Goal: Find specific page/section

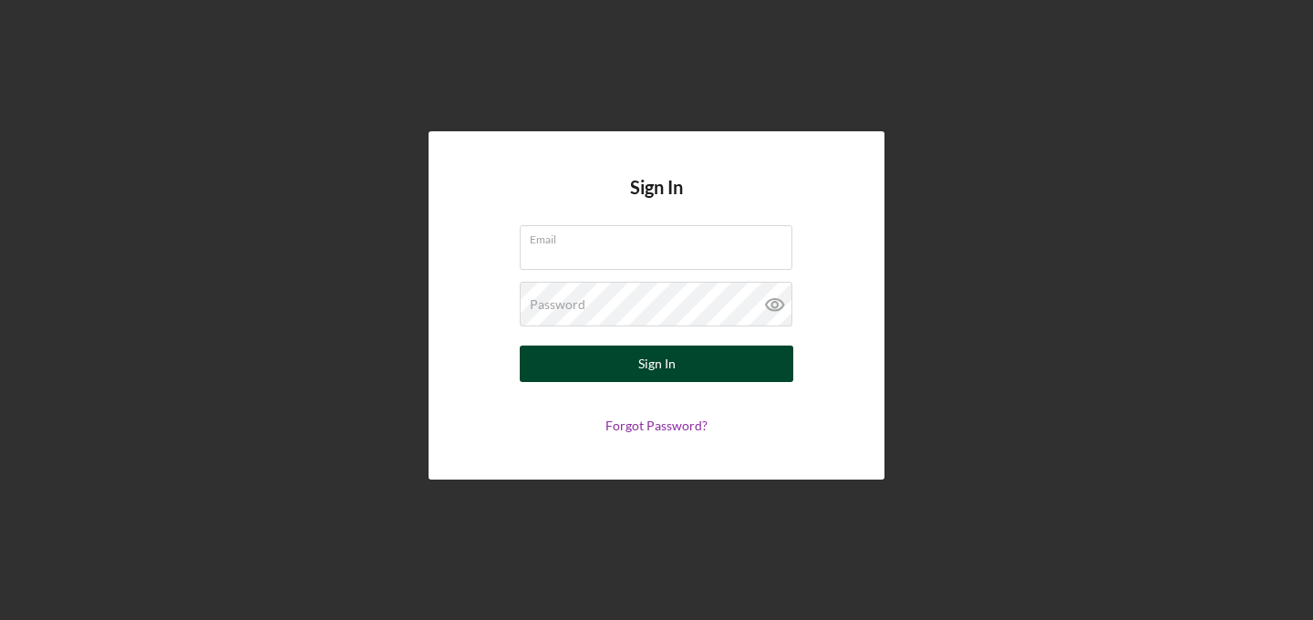
type input "[PERSON_NAME][EMAIL_ADDRESS][DOMAIN_NAME]"
click at [640, 365] on div "Sign In" at bounding box center [656, 364] width 37 height 36
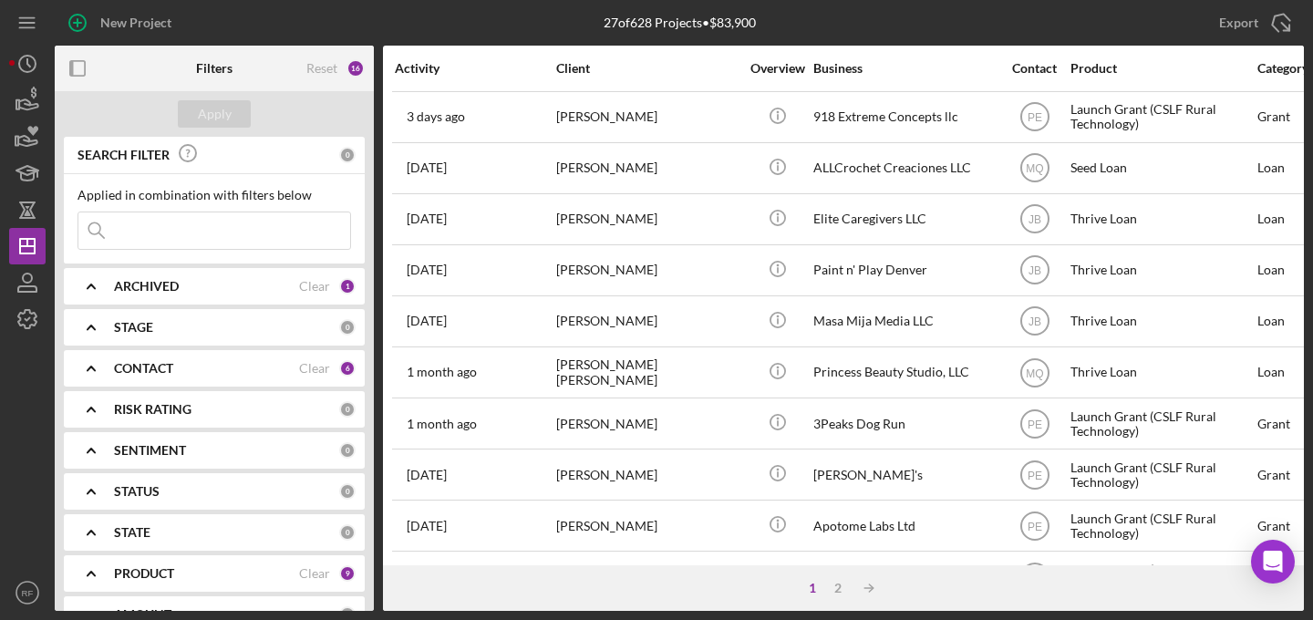
click at [194, 227] on input at bounding box center [214, 231] width 272 height 36
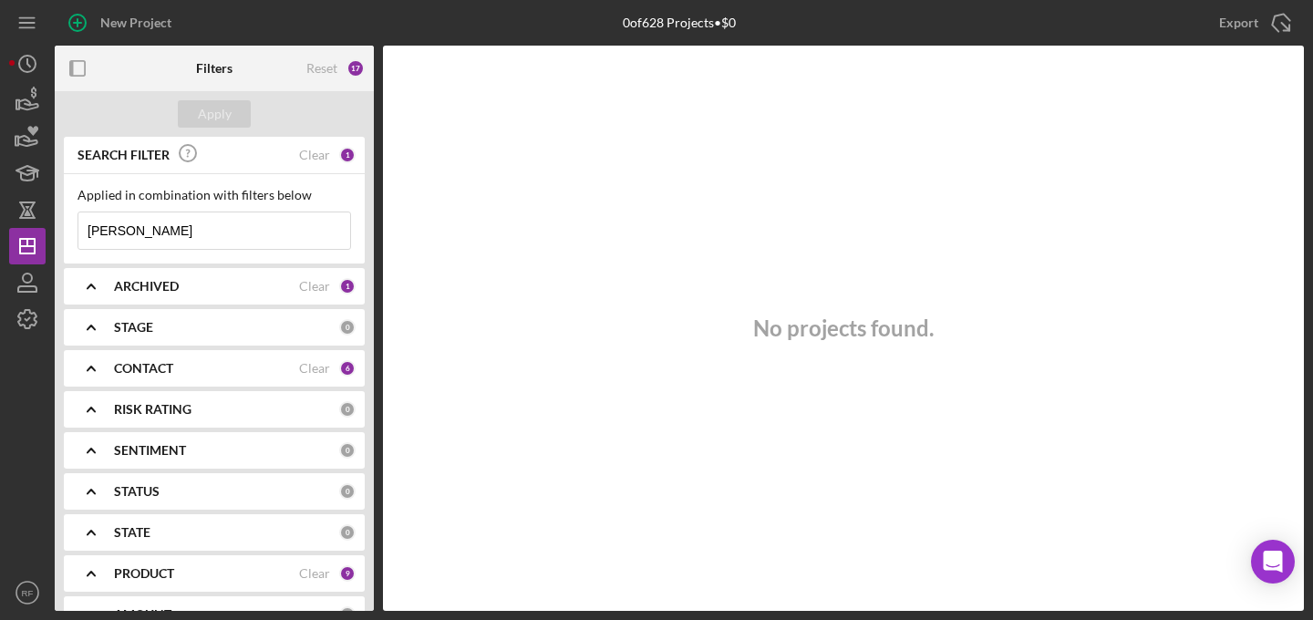
type input "[PERSON_NAME]"
click at [175, 283] on b "ARCHIVED" at bounding box center [146, 286] width 65 height 15
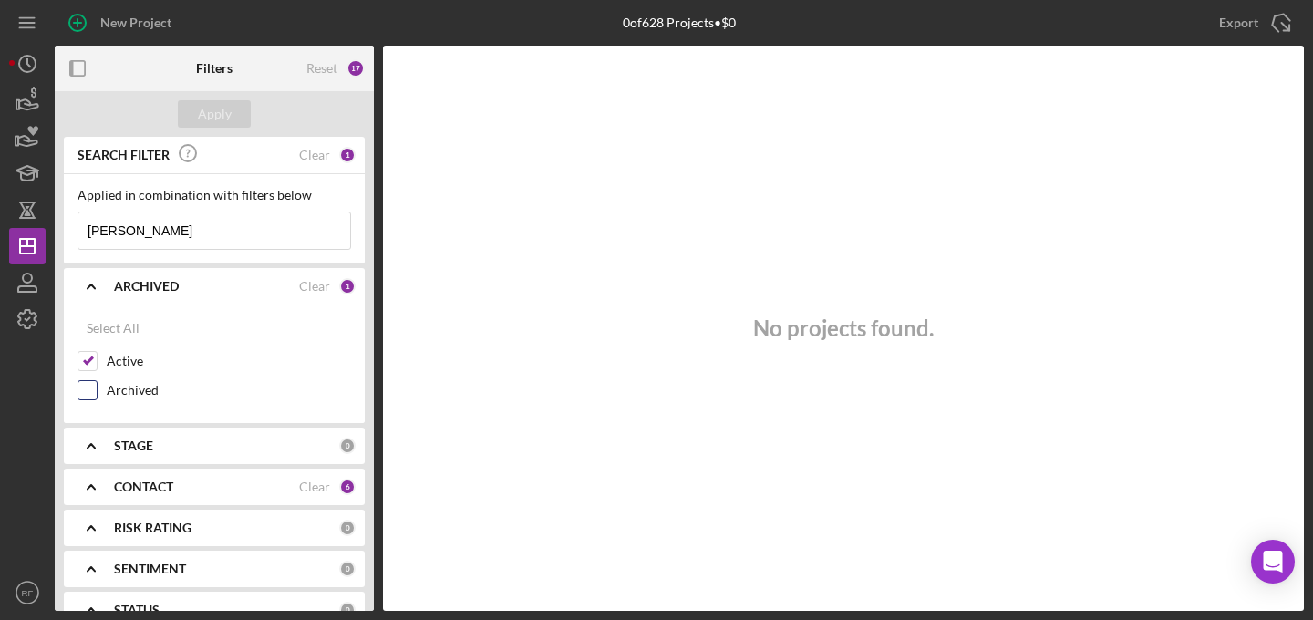
click at [134, 390] on label "Archived" at bounding box center [229, 390] width 244 height 18
click at [97, 390] on input "Archived" at bounding box center [87, 390] width 18 height 18
checkbox input "true"
click at [213, 122] on div "Apply" at bounding box center [215, 113] width 34 height 27
